Goal: Check status

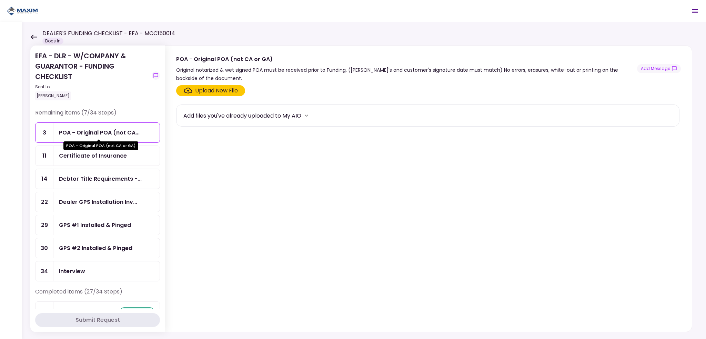
click at [108, 131] on div "POA - Original POA (not CA..." at bounding box center [99, 132] width 81 height 9
click at [78, 203] on div "Dealer GPS Installation Inv..." at bounding box center [98, 201] width 78 height 9
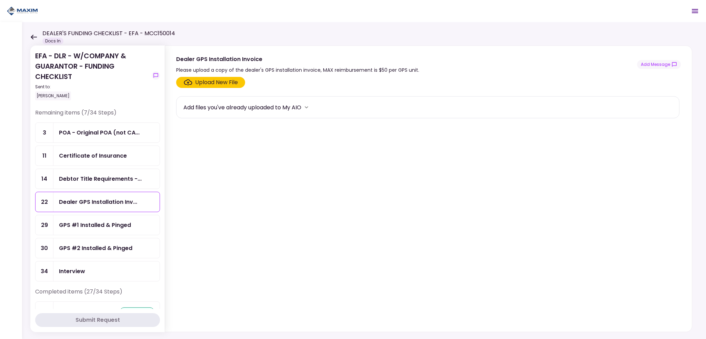
click at [196, 82] on div "Upload New File" at bounding box center [216, 82] width 43 height 8
click at [0, 0] on input "Upload New File" at bounding box center [0, 0] width 0 height 0
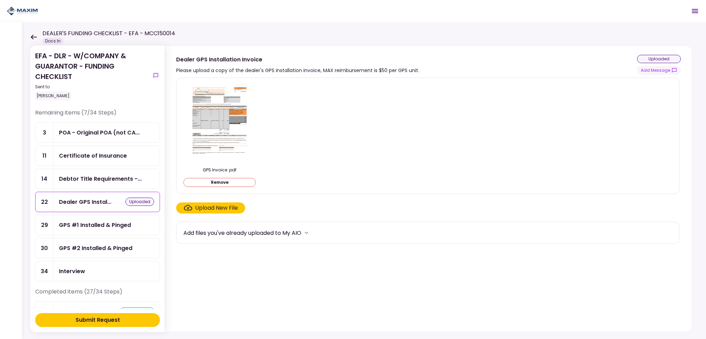
click at [254, 163] on div "GPS Invoice .pdf Remove" at bounding box center [219, 134] width 72 height 103
click at [221, 181] on button "Remove" at bounding box center [219, 182] width 72 height 9
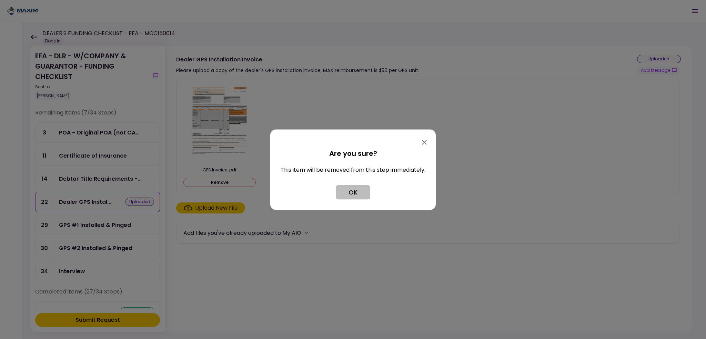
click at [354, 195] on button "OK" at bounding box center [353, 192] width 34 height 14
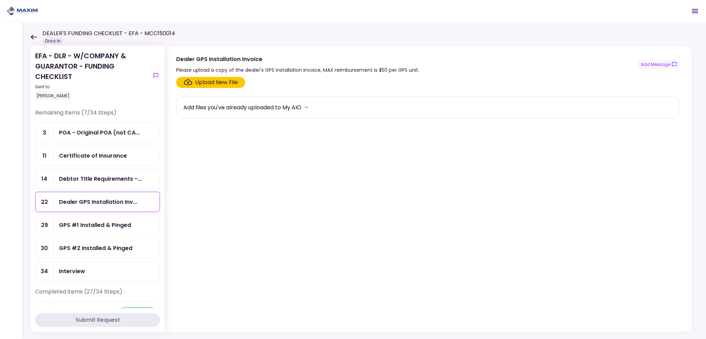
click at [92, 141] on div "POA - Original POA (not CA..." at bounding box center [106, 133] width 106 height 20
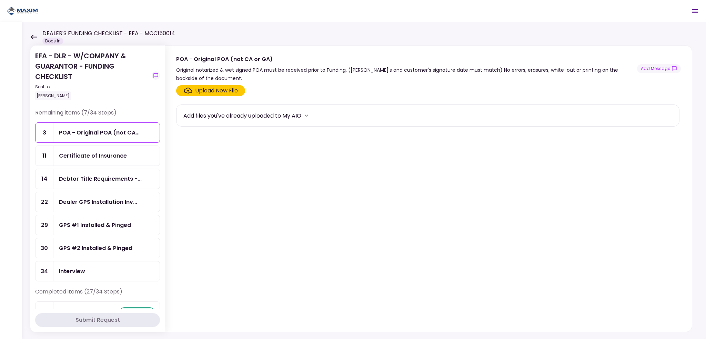
click at [89, 153] on div "Certificate of Insurance" at bounding box center [93, 155] width 68 height 9
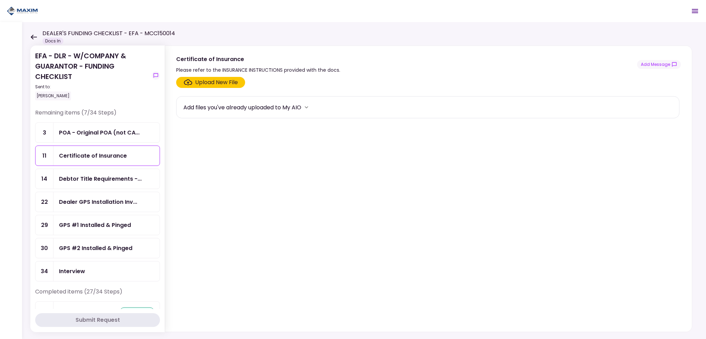
click at [93, 170] on div "Debtor Title Requirements -..." at bounding box center [106, 179] width 106 height 20
click at [86, 200] on div "Dealer GPS Installation Inv..." at bounding box center [98, 201] width 78 height 9
click at [77, 228] on div "GPS #1 Installed & Pinged" at bounding box center [106, 225] width 106 height 20
click at [82, 252] on div "GPS #2 Installed & Pinged" at bounding box center [106, 248] width 106 height 20
click at [79, 273] on div "Interview" at bounding box center [106, 271] width 106 height 20
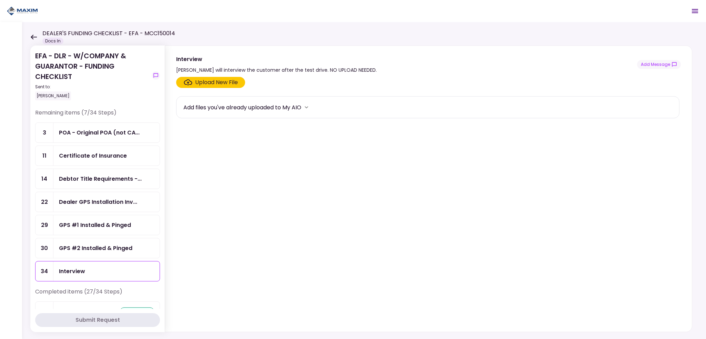
click at [82, 202] on div "Dealer GPS Installation Inv..." at bounding box center [98, 201] width 78 height 9
